Goal: Check status

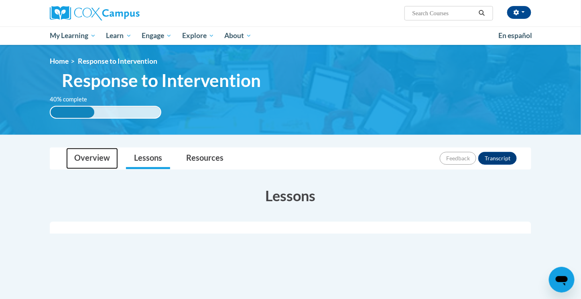
click at [97, 152] on link "Overview" at bounding box center [92, 158] width 52 height 21
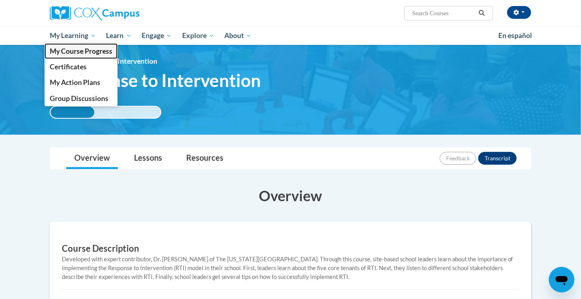
click at [81, 50] on span "My Course Progress" at bounding box center [81, 51] width 63 height 8
click at [77, 50] on span "My Course Progress" at bounding box center [81, 51] width 63 height 8
